Goal: Information Seeking & Learning: Learn about a topic

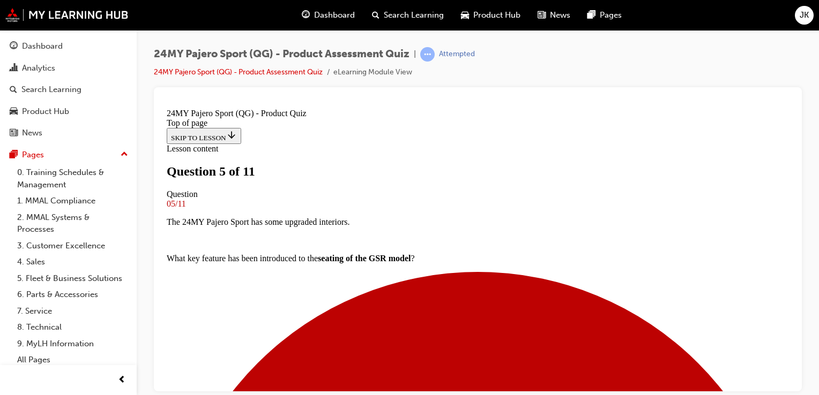
scroll to position [214, 0]
drag, startPoint x: 338, startPoint y: 243, endPoint x: 433, endPoint y: 261, distance: 96.6
drag, startPoint x: 433, startPoint y: 261, endPoint x: 410, endPoint y: 257, distance: 23.3
copy p "The digital cluster now features a touch screen interface with entertainment co…"
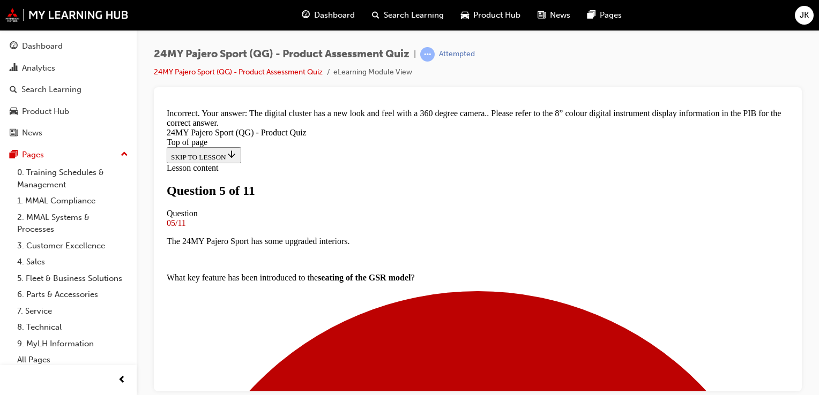
scroll to position [420, 0]
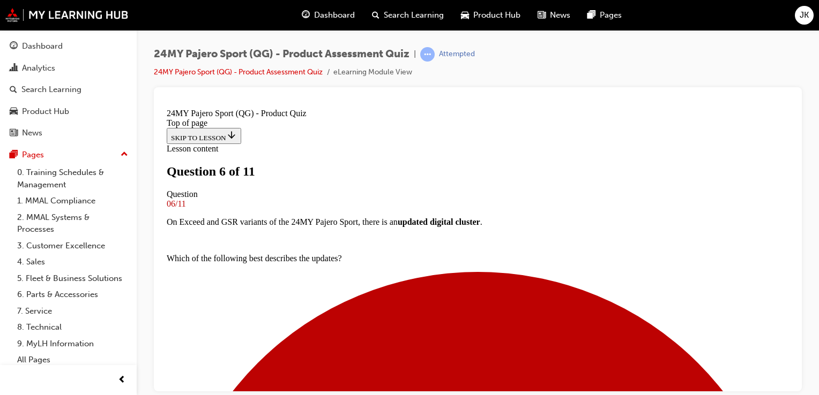
scroll to position [55, 0]
drag, startPoint x: 291, startPoint y: 201, endPoint x: 491, endPoint y: 255, distance: 206.4
drag, startPoint x: 491, startPoint y: 255, endPoint x: 472, endPoint y: 244, distance: 21.6
copy div "On the GLX variant of the 24MY Pajero Sport, there is a new lighting feature. W…"
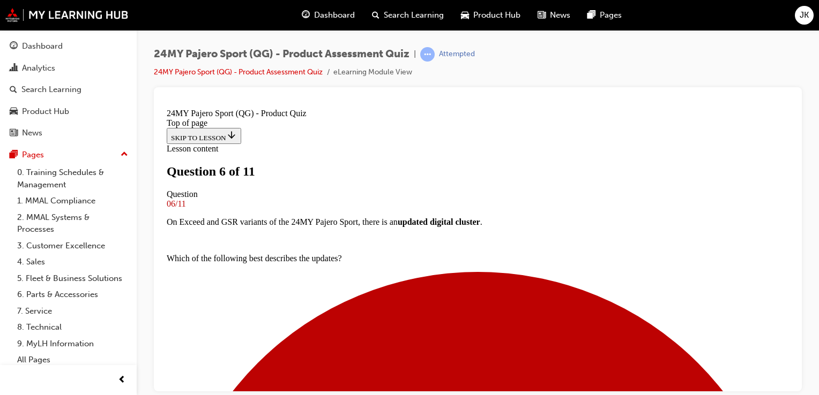
scroll to position [379, 0]
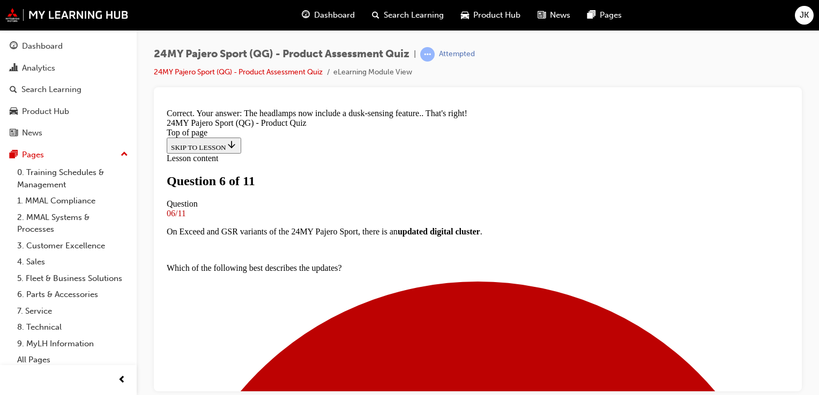
scroll to position [472, 0]
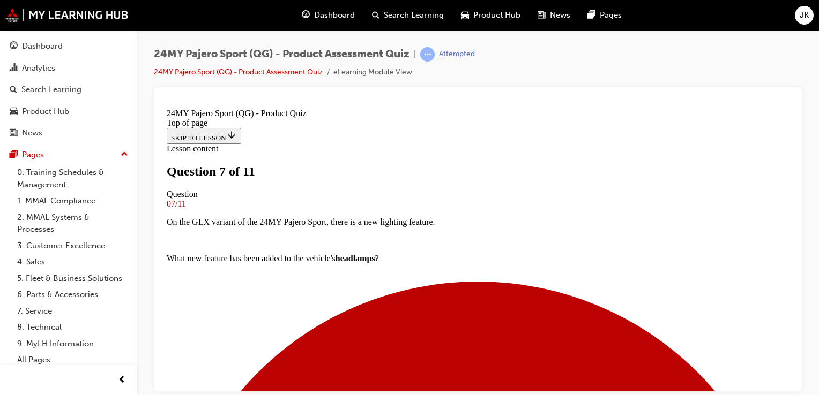
scroll to position [109, 0]
drag, startPoint x: 293, startPoint y: 146, endPoint x: 474, endPoint y: 171, distance: 182.8
copy p "On the GLX variant of the 24MY Pajero Sport, which of the following is a new fe…"
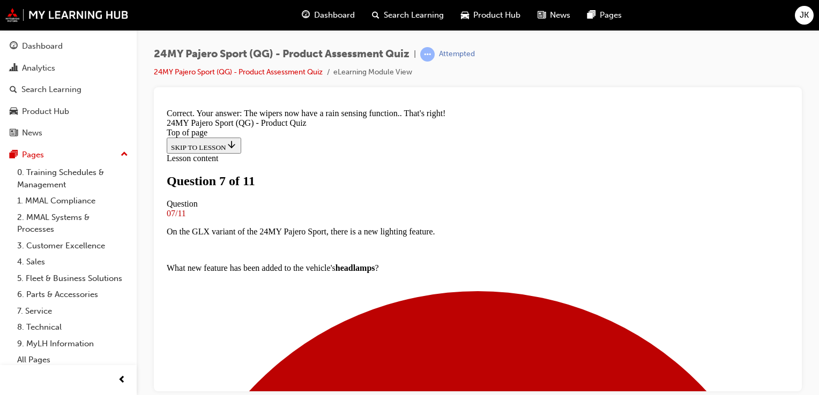
scroll to position [332, 0]
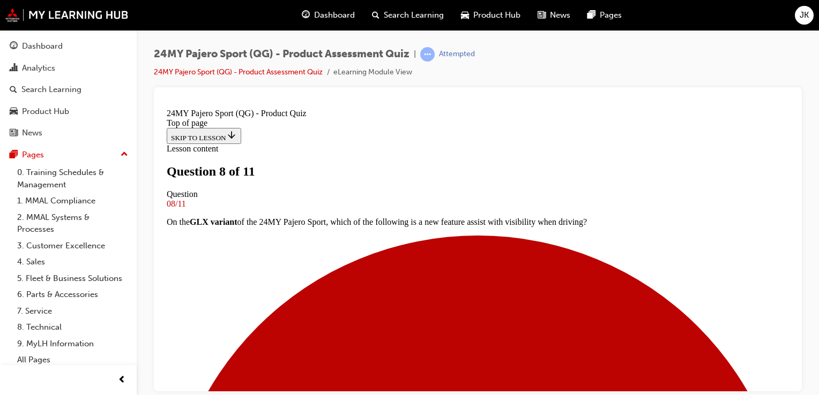
scroll to position [162, 0]
drag, startPoint x: 287, startPoint y: 259, endPoint x: 608, endPoint y: 264, distance: 320.5
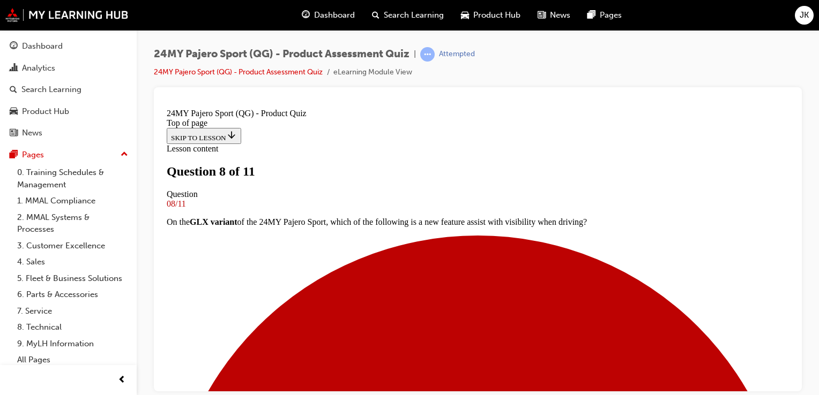
drag, startPoint x: 608, startPoint y: 264, endPoint x: 531, endPoint y: 265, distance: 76.6
copy p "What is the braked towing capacity of the 24MY Pajero Sport?"
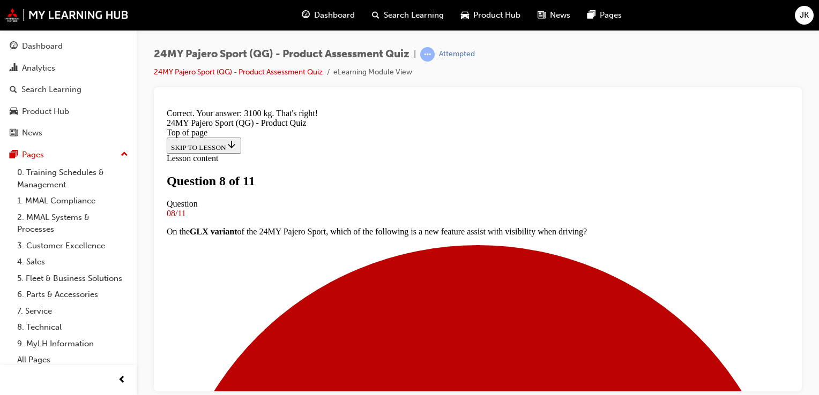
scroll to position [315, 0]
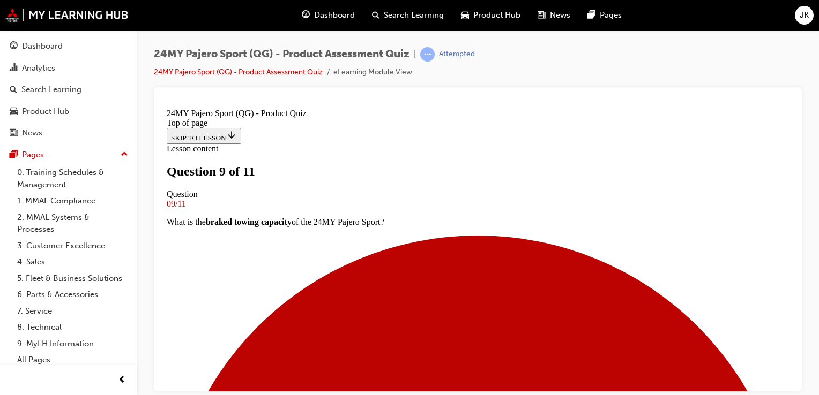
scroll to position [109, 0]
drag, startPoint x: 294, startPoint y: 150, endPoint x: 602, endPoint y: 174, distance: 309.0
copy p "Which of the following is a true statement about the exterior colour updates to…"
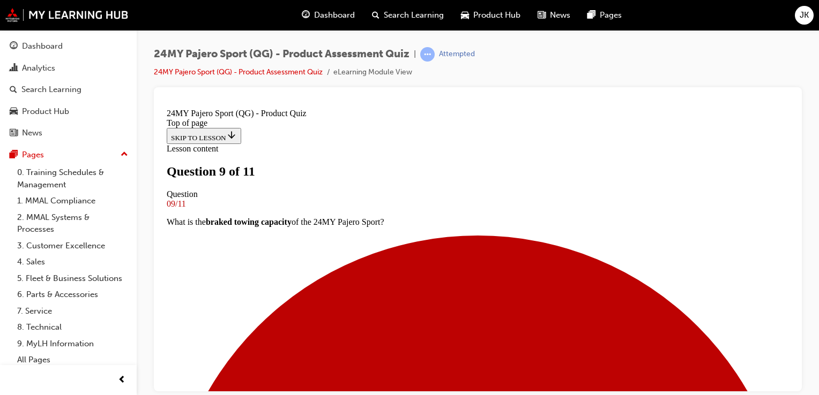
drag, startPoint x: 472, startPoint y: 152, endPoint x: 522, endPoint y: 168, distance: 52.9
drag, startPoint x: 522, startPoint y: 168, endPoint x: 510, endPoint y: 159, distance: 14.9
copy p "about the exterior colour updates to 24MY Pajero Sport?"
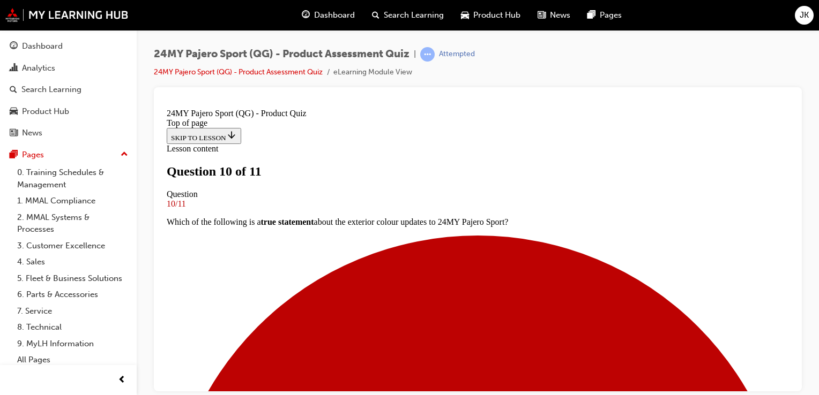
scroll to position [55, 0]
drag, startPoint x: 288, startPoint y: 204, endPoint x: 555, endPoint y: 212, distance: 266.4
drag, startPoint x: 555, startPoint y: 212, endPoint x: 487, endPoint y: 206, distance: 67.8
copy p "What drive modes are available on the 24MY Pajero Sport?"
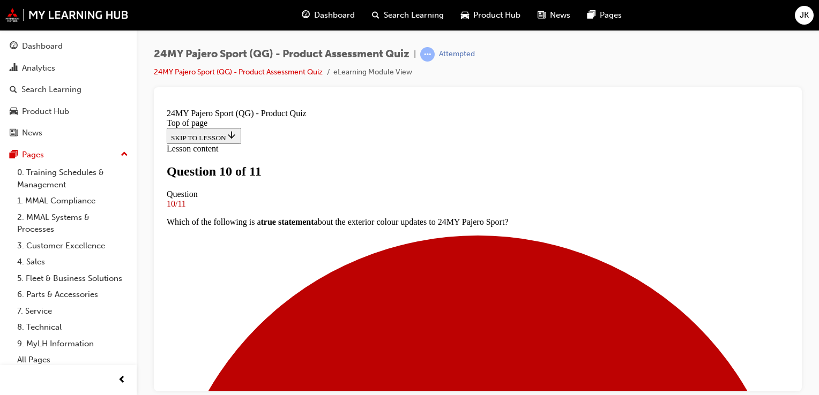
scroll to position [270, 0]
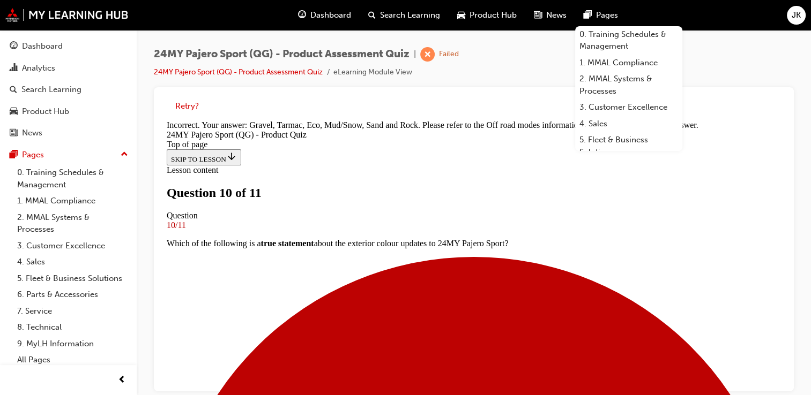
scroll to position [291, 0]
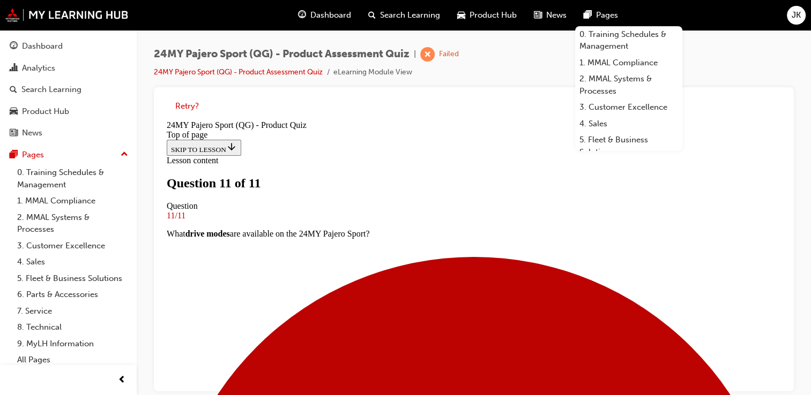
scroll to position [269, 0]
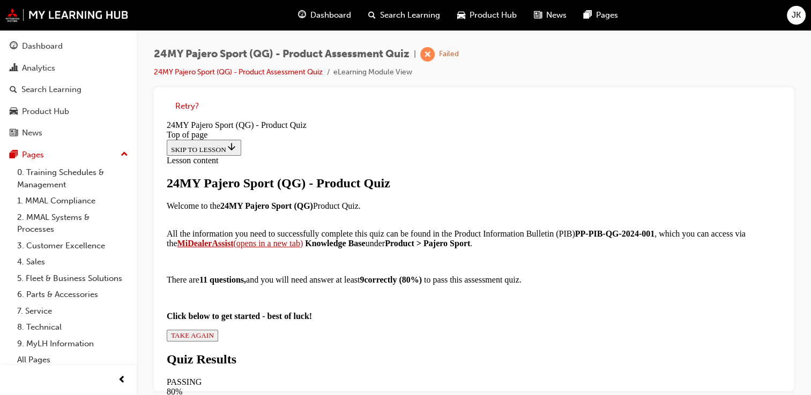
scroll to position [8, 0]
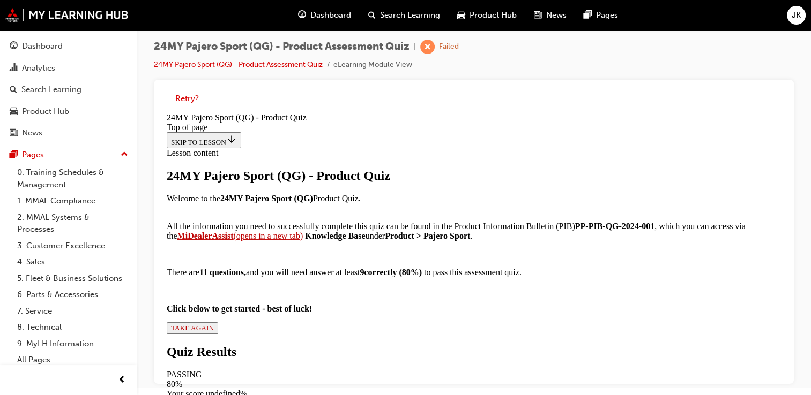
click at [214, 328] on span "TAKE AGAIN" at bounding box center [192, 328] width 43 height 8
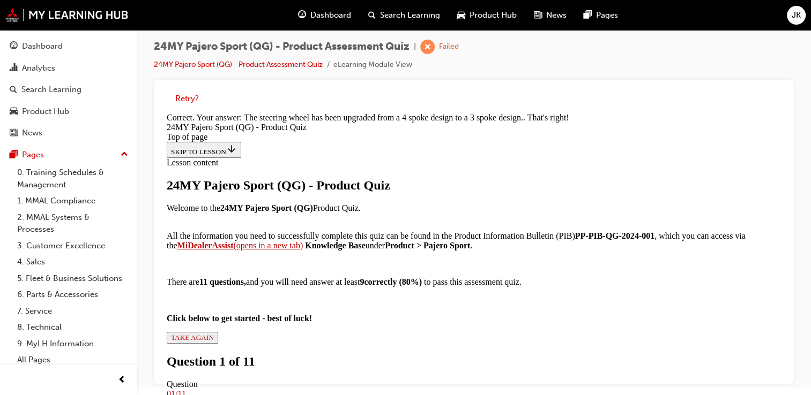
scroll to position [510, 0]
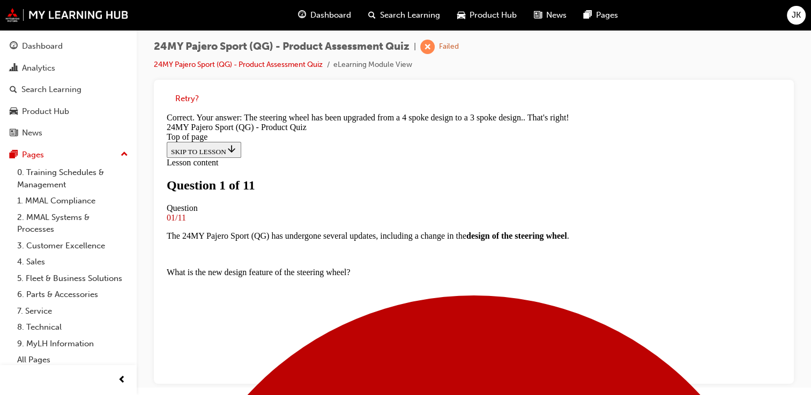
scroll to position [162, 0]
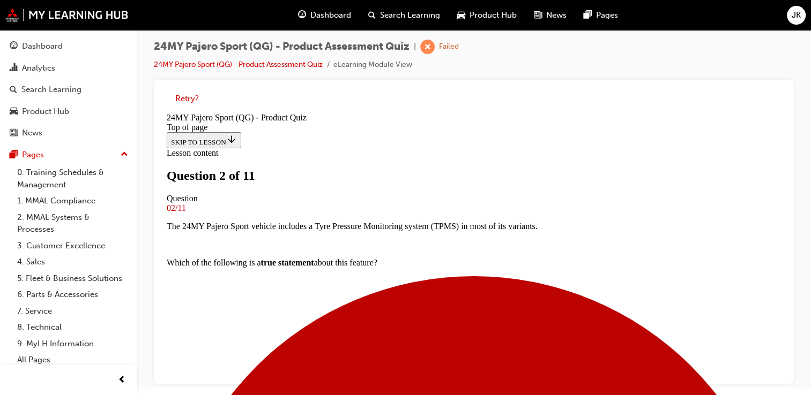
scroll to position [162, 0]
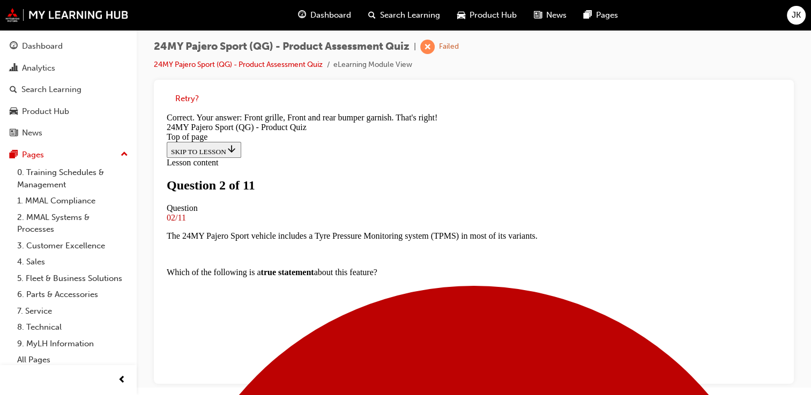
scroll to position [369, 0]
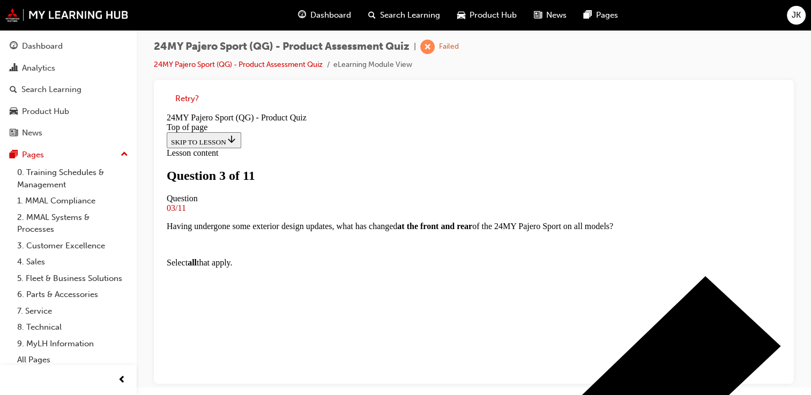
scroll to position [216, 0]
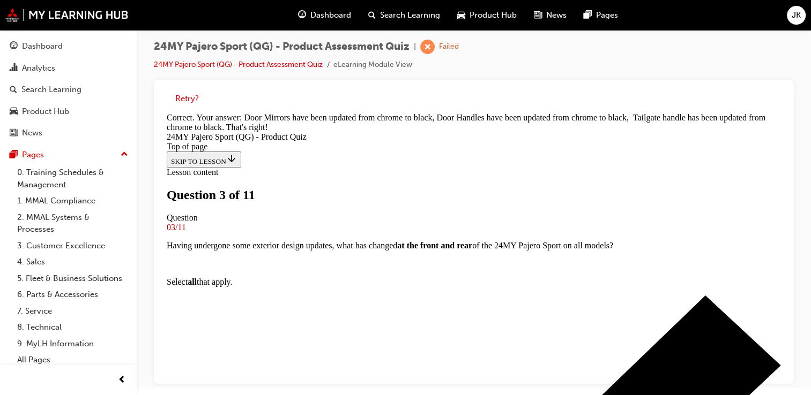
scroll to position [369, 0]
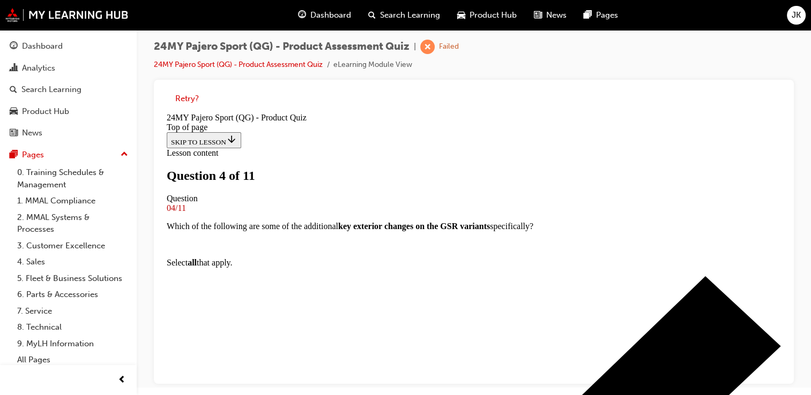
scroll to position [162, 0]
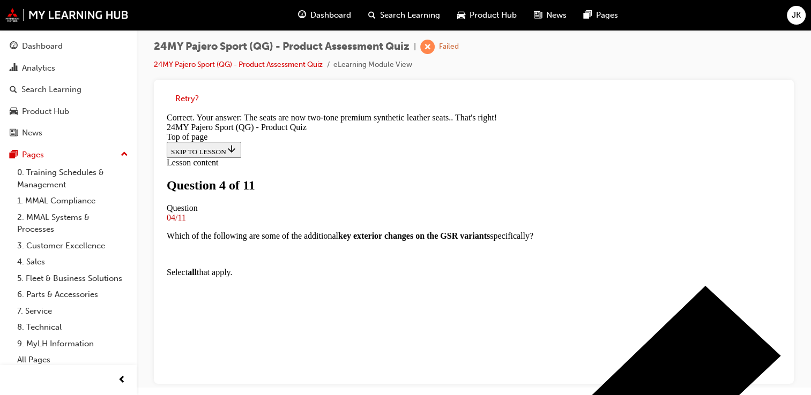
scroll to position [351, 0]
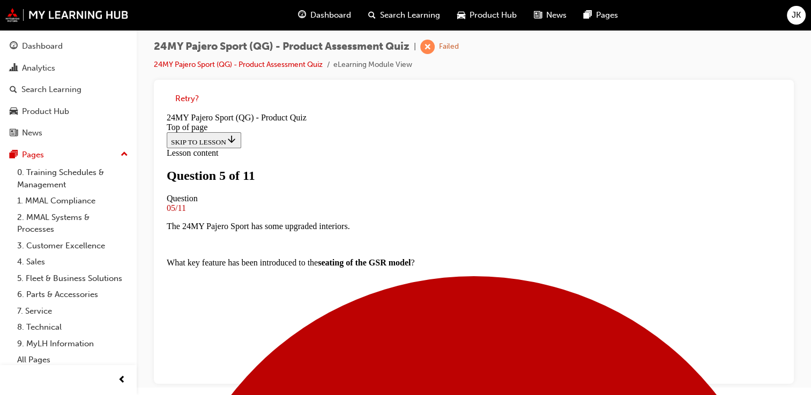
scroll to position [216, 0]
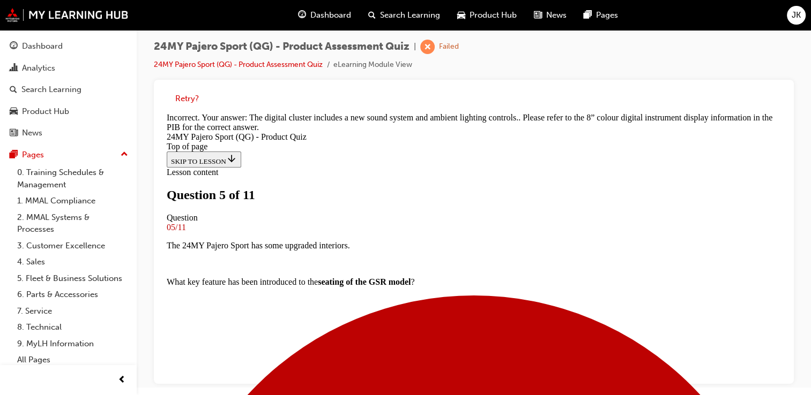
scroll to position [420, 0]
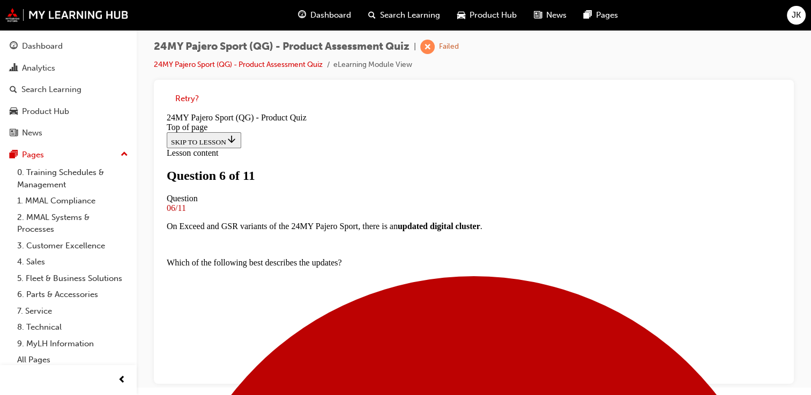
scroll to position [270, 0]
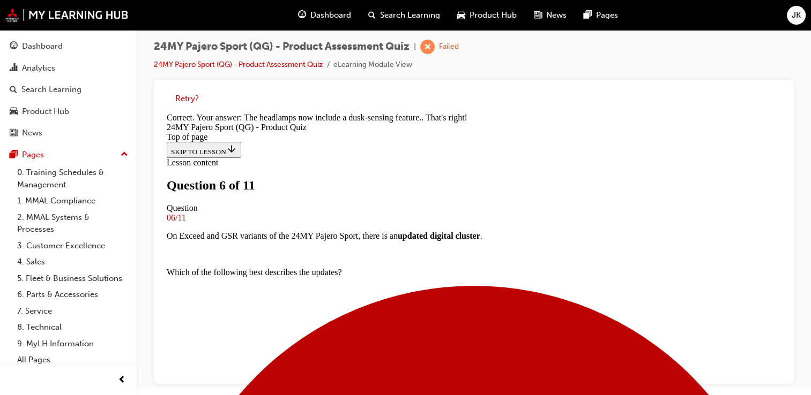
scroll to position [472, 0]
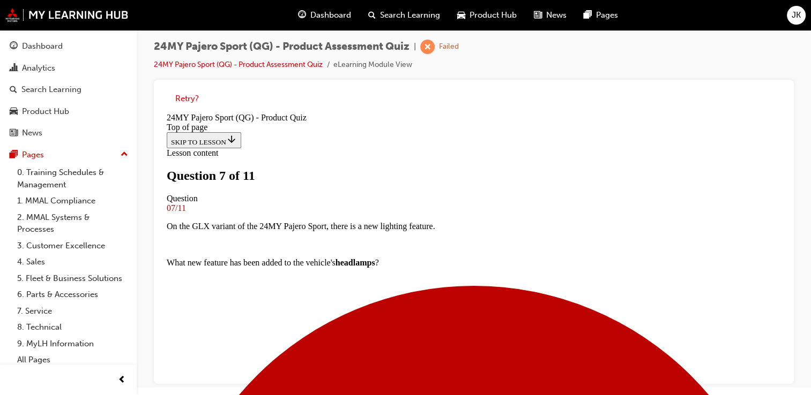
scroll to position [162, 0]
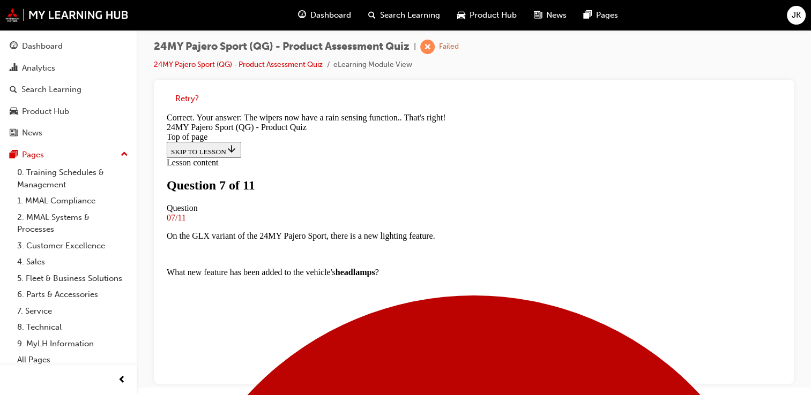
scroll to position [332, 0]
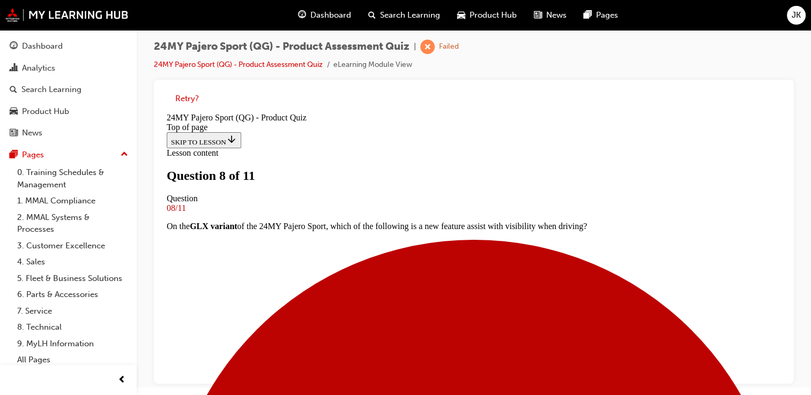
scroll to position [162, 0]
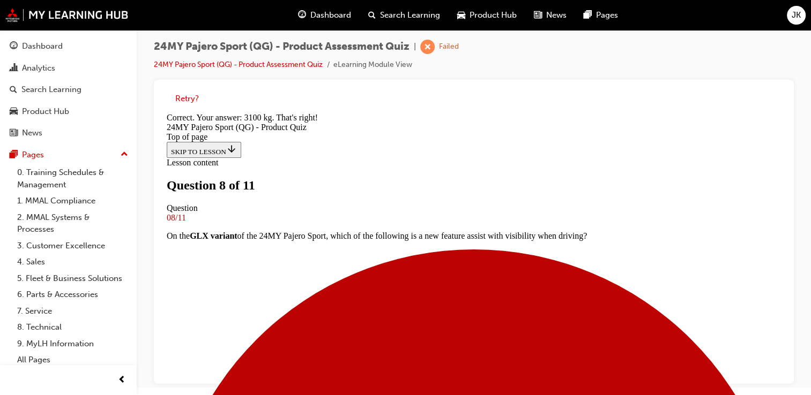
scroll to position [315, 0]
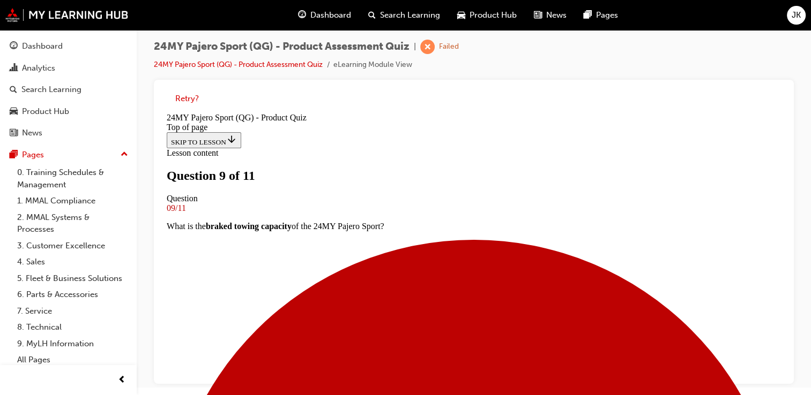
scroll to position [162, 0]
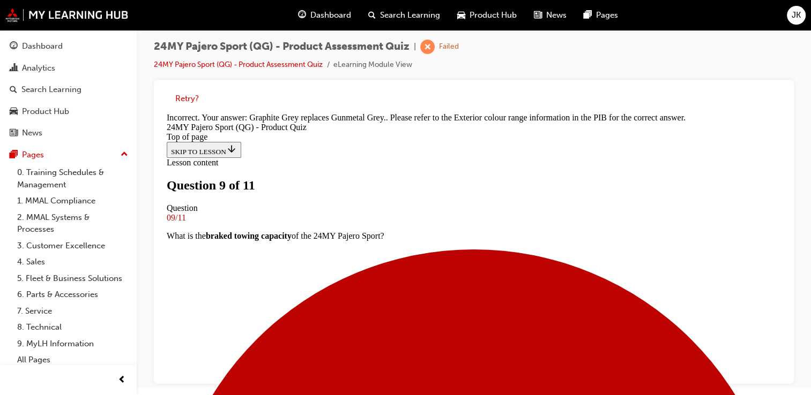
scroll to position [190, 0]
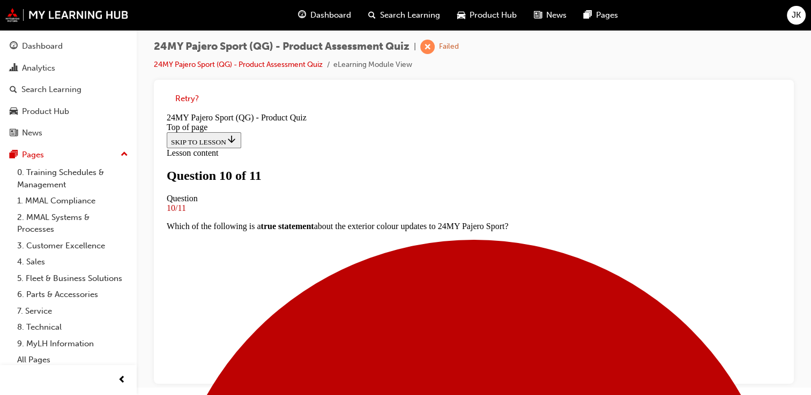
scroll to position [243, 0]
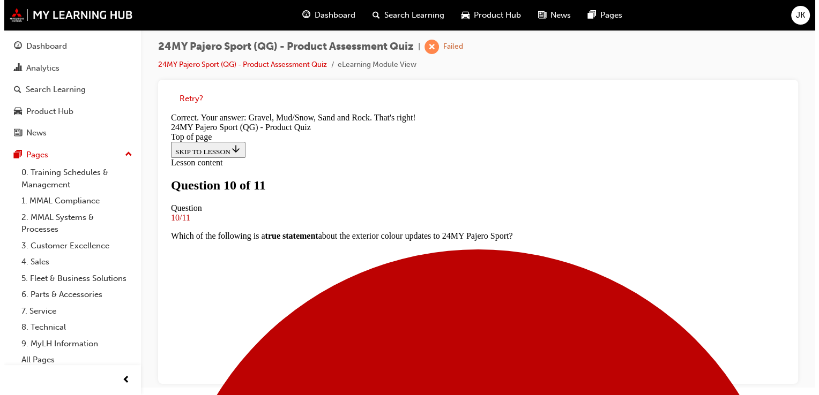
scroll to position [0, 0]
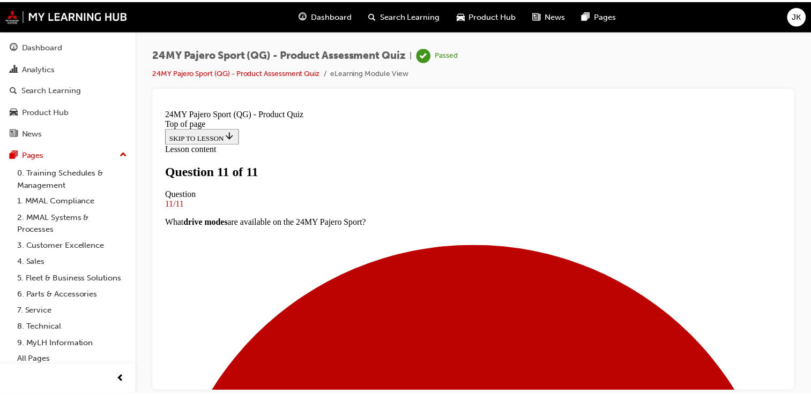
scroll to position [109, 0]
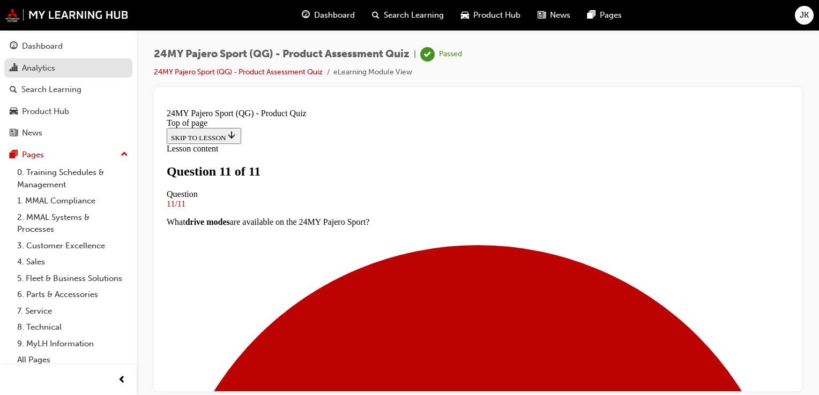
click at [41, 66] on div "Analytics" at bounding box center [38, 68] width 33 height 12
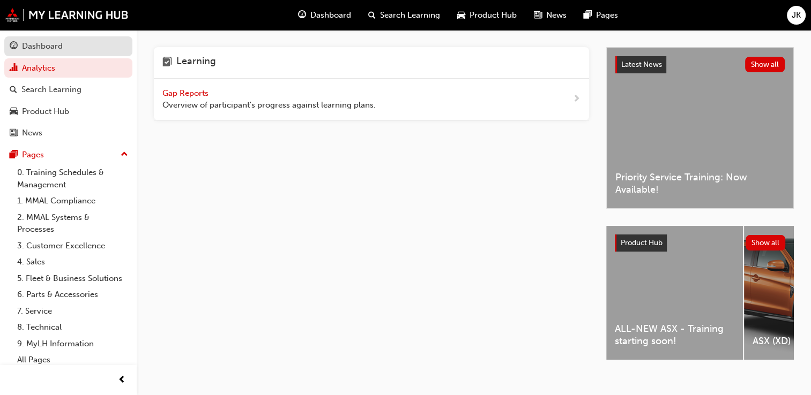
click at [43, 49] on div "Dashboard" at bounding box center [42, 46] width 41 height 12
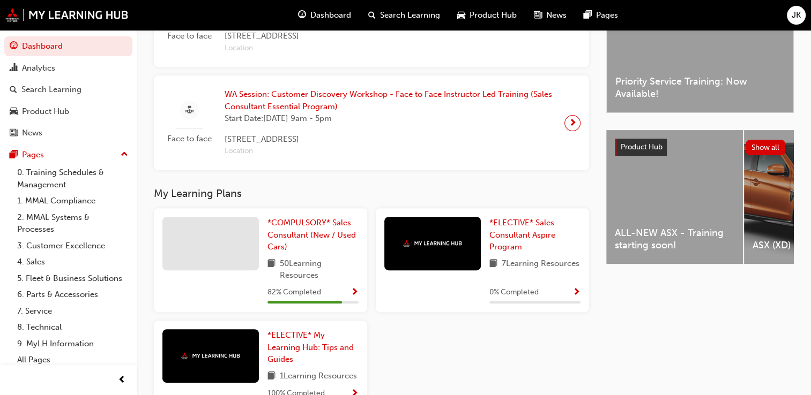
scroll to position [363, 0]
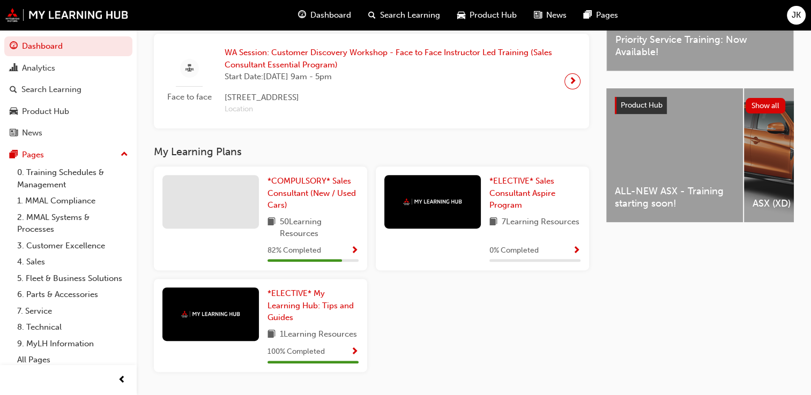
click at [576, 250] on span "Show Progress" at bounding box center [576, 251] width 8 height 10
